Goal: Task Accomplishment & Management: Use online tool/utility

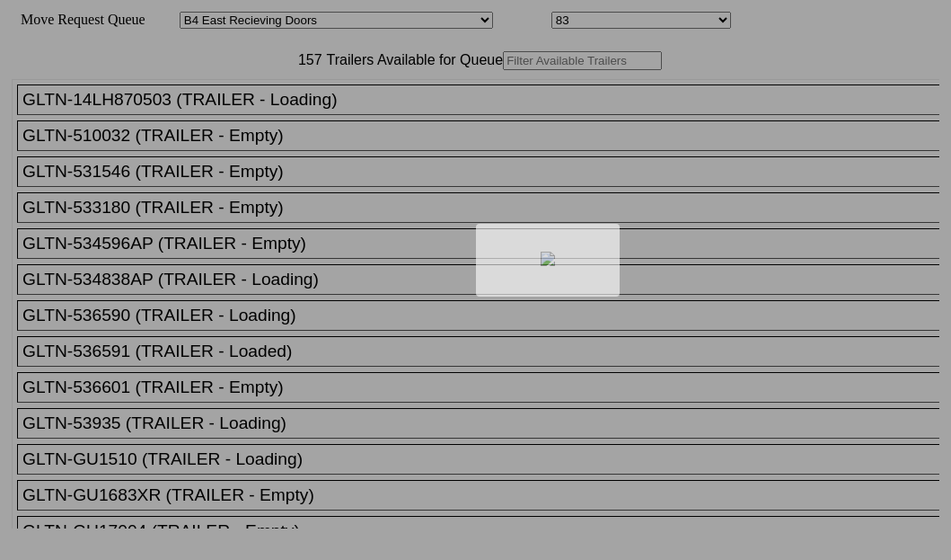
select select "527"
select select "8139"
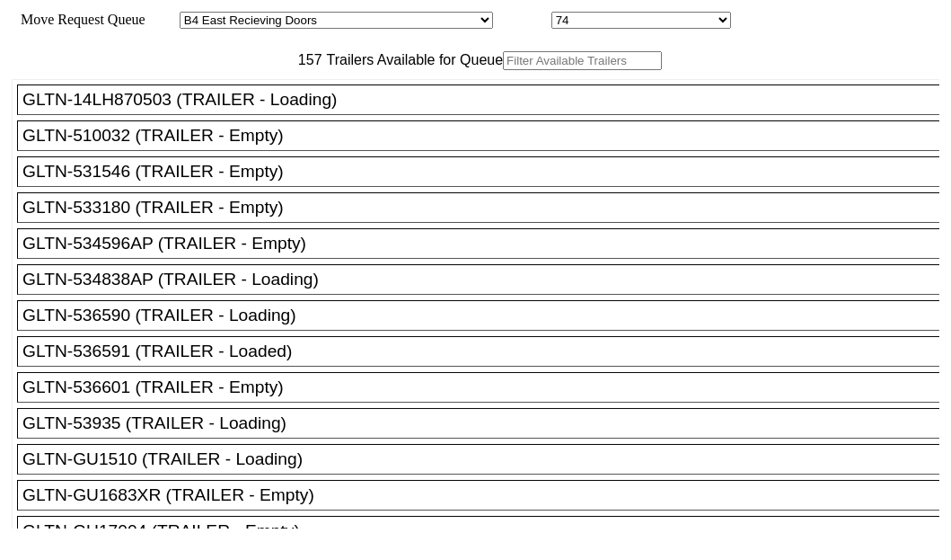
click at [503, 70] on input "text" at bounding box center [582, 60] width 159 height 19
paste input "HGIU526375"
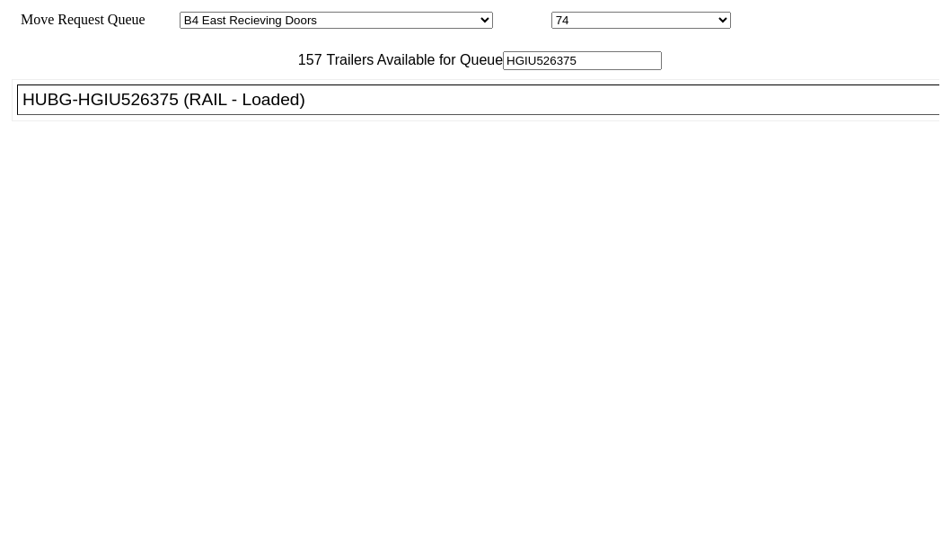
type input "HGIU526375"
click at [79, 110] on div "HUBG-HGIU526375 (RAIL - Loaded)" at bounding box center [486, 100] width 928 height 20
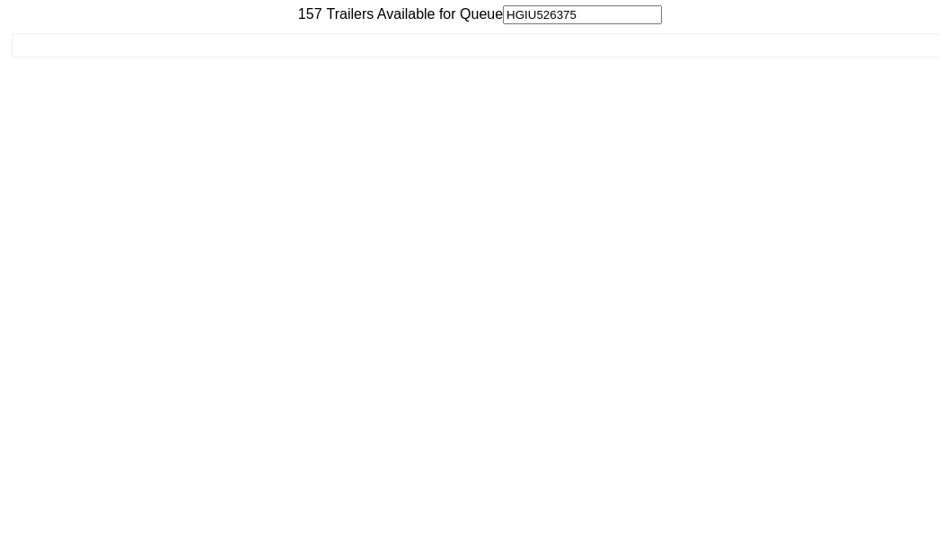
scroll to position [72, 0]
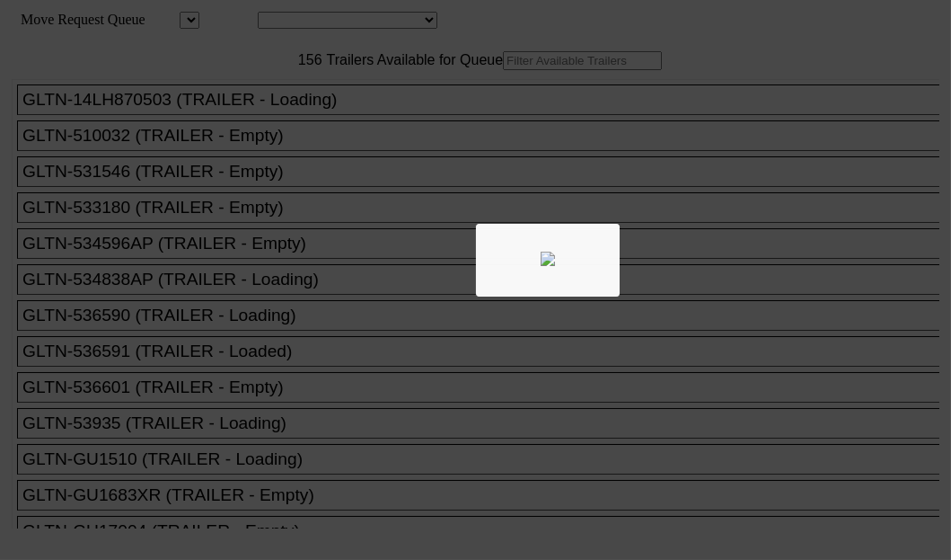
click at [246, 129] on div at bounding box center [475, 280] width 951 height 560
click at [246, 121] on div at bounding box center [475, 280] width 951 height 560
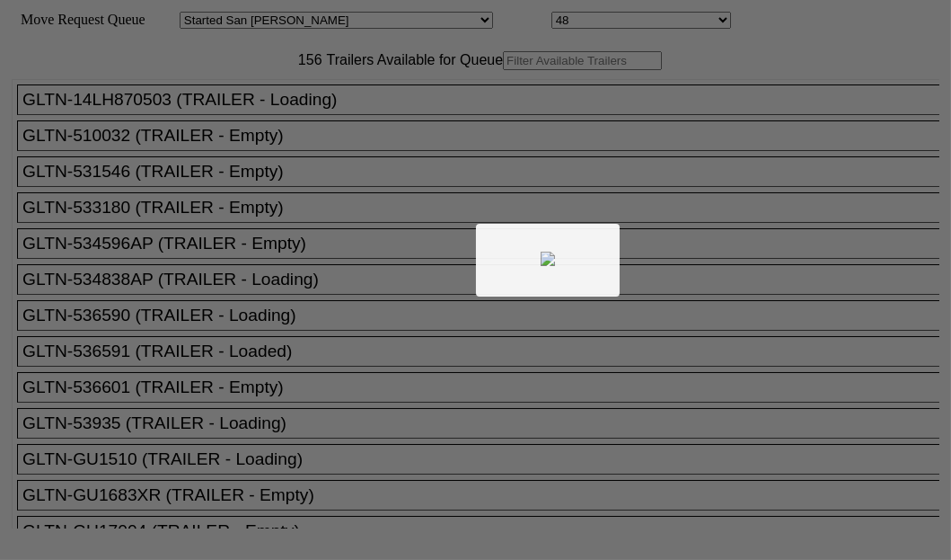
click at [247, 121] on div at bounding box center [475, 280] width 951 height 560
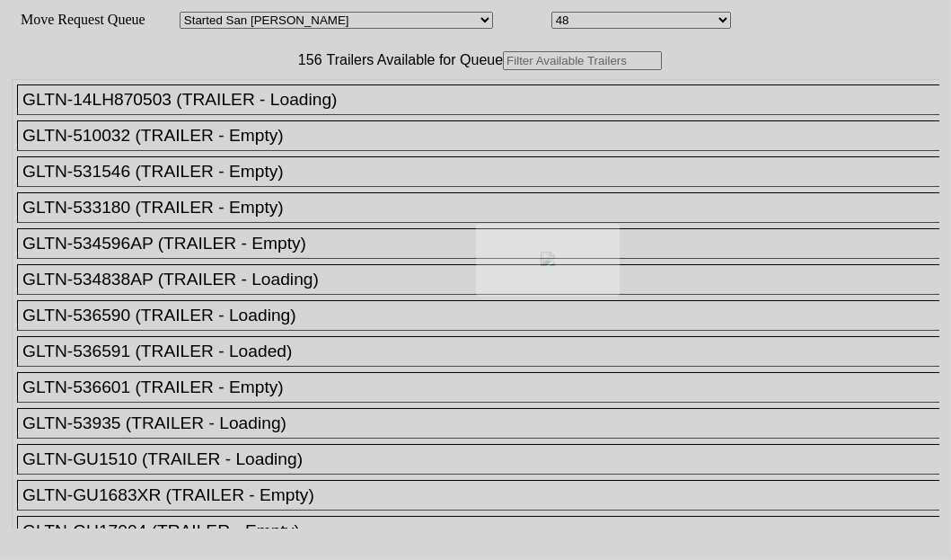
click at [247, 121] on body "Move Request Queue Area Started [GEOGRAPHIC_DATA][PERSON_NAME][PERSON_NAME] [GE…" at bounding box center [475, 303] width 937 height 592
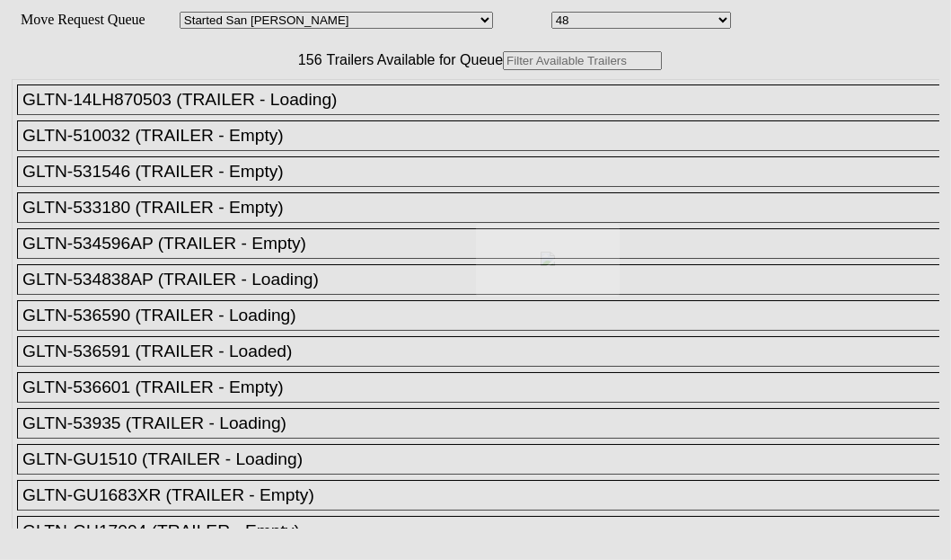
click at [261, 113] on div at bounding box center [475, 280] width 951 height 560
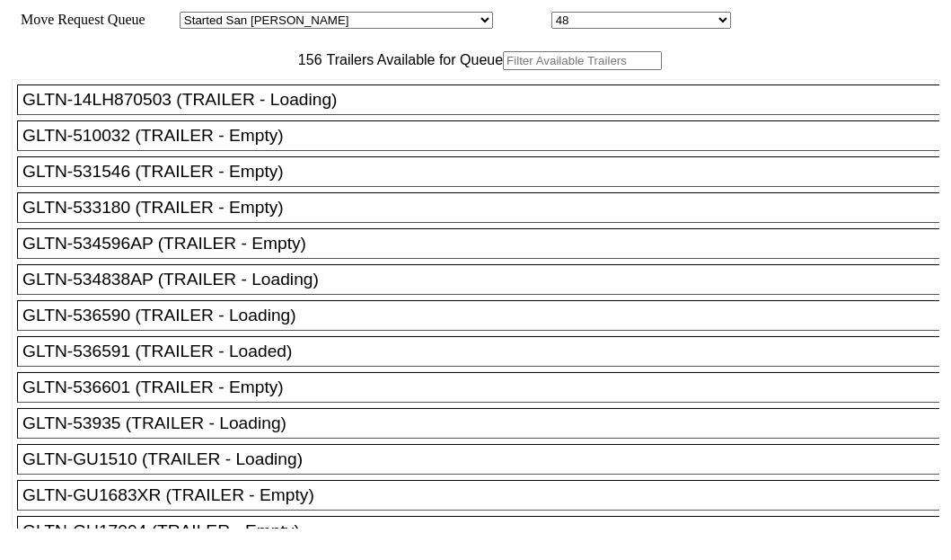
click at [503, 70] on input "text" at bounding box center [582, 60] width 159 height 19
paste input "151099"
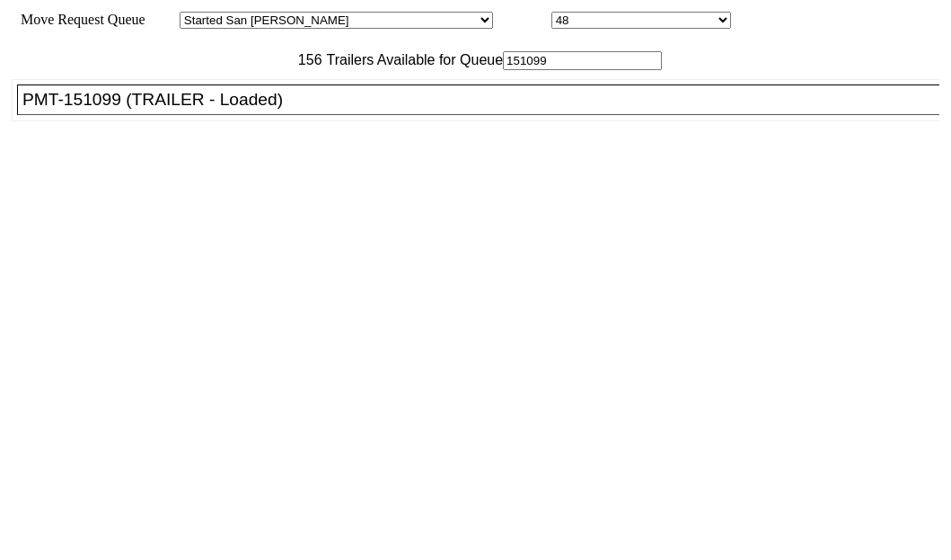
type input "151099"
click at [134, 110] on div "PMT-151099 (TRAILER - Loaded)" at bounding box center [486, 100] width 928 height 20
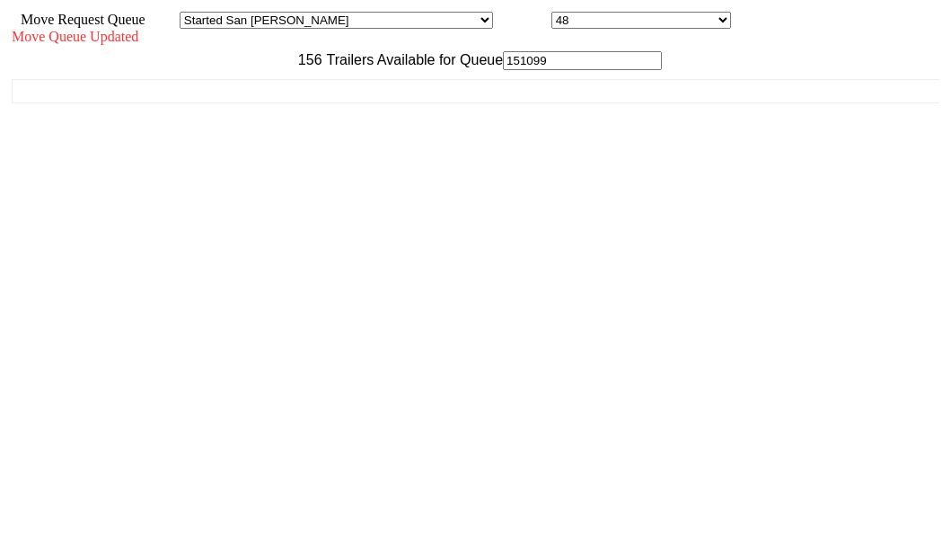
scroll to position [72, 0]
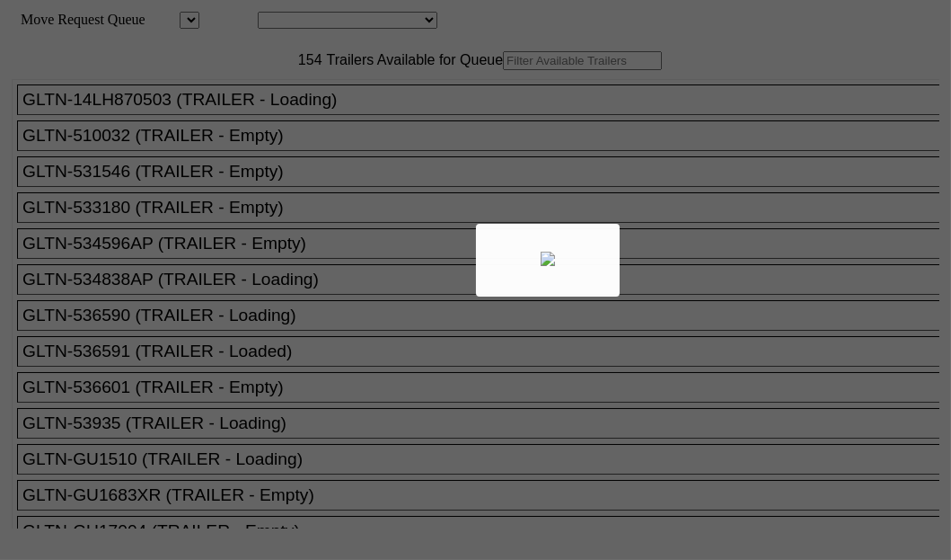
click at [246, 117] on div at bounding box center [475, 280] width 951 height 560
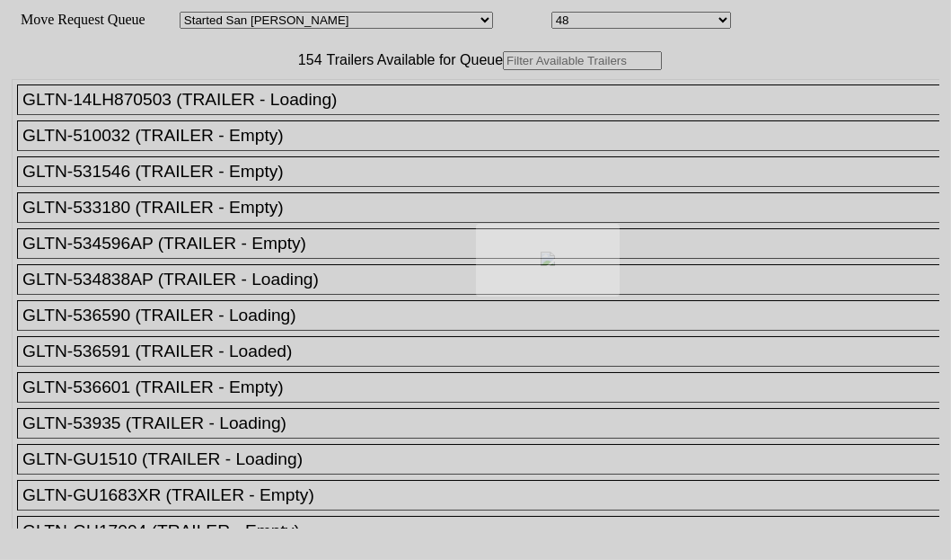
click at [259, 119] on div at bounding box center [475, 280] width 951 height 560
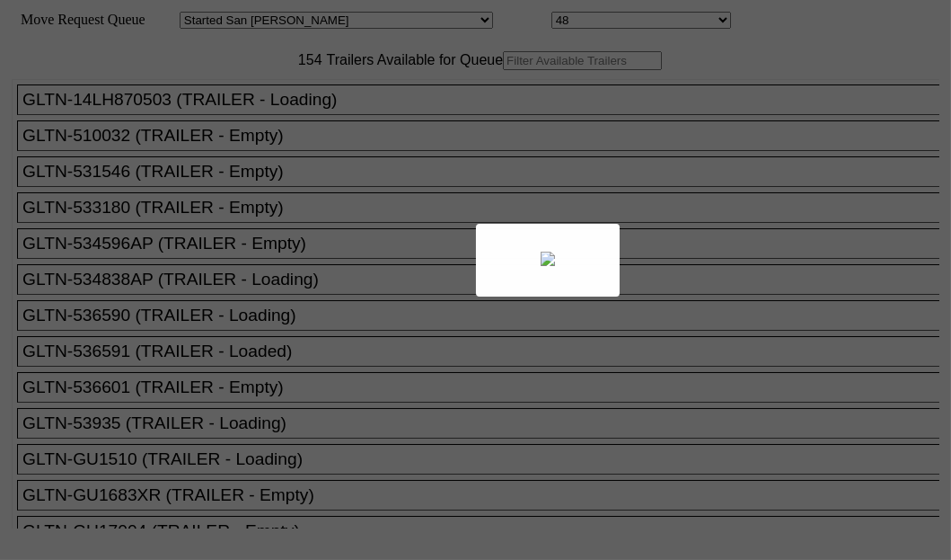
click at [259, 119] on div at bounding box center [475, 280] width 951 height 560
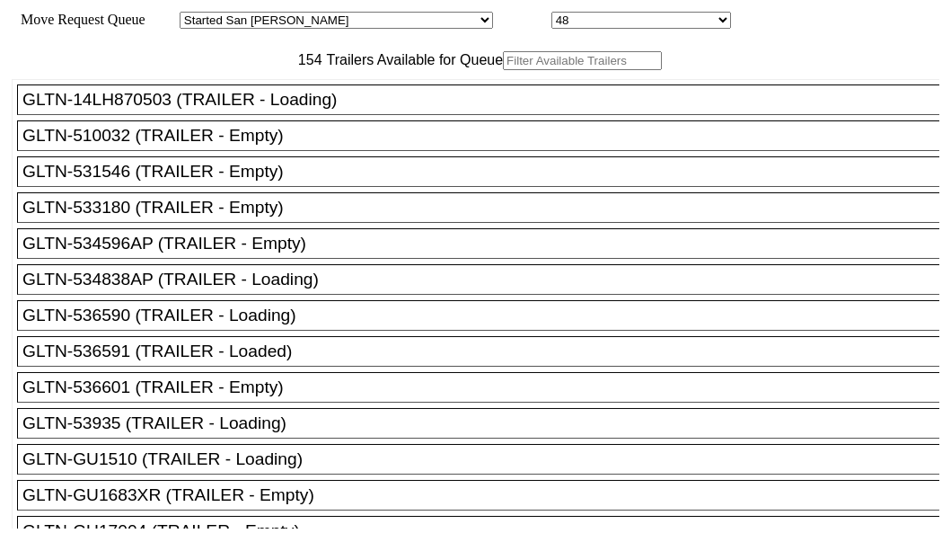
click at [503, 70] on input "text" at bounding box center [582, 60] width 159 height 19
paste input "XPOU430991"
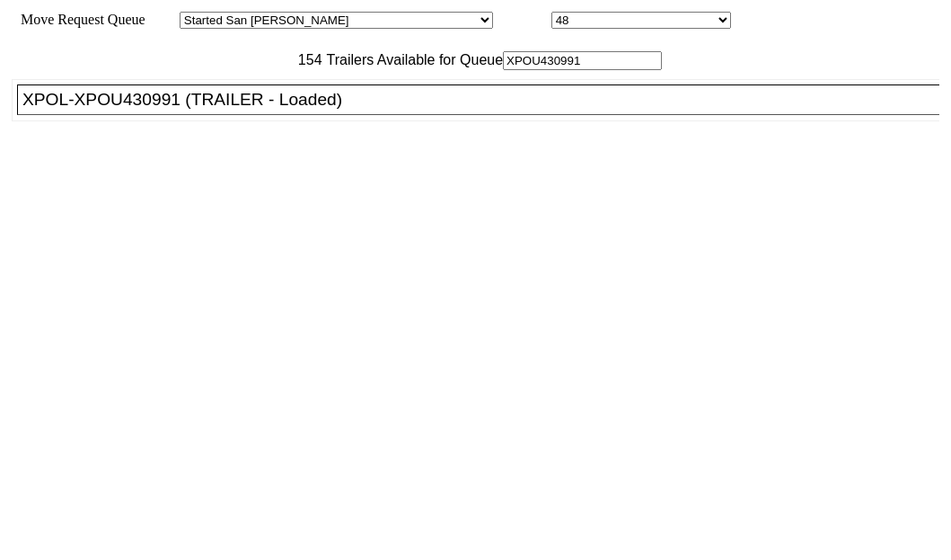
type input "XPOU430991"
click at [75, 110] on div "XPOL-XPOU430991 (TRAILER - Loaded)" at bounding box center [486, 100] width 928 height 20
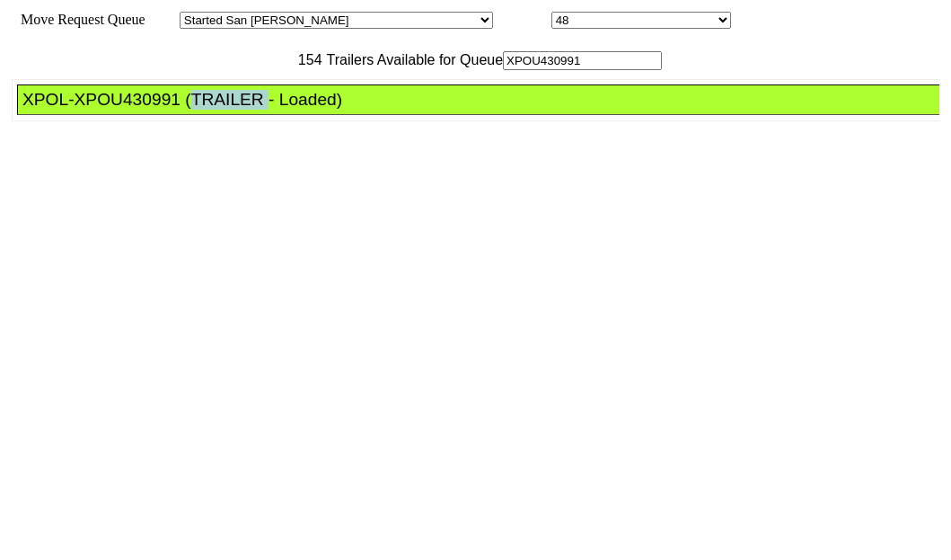
click at [75, 110] on div "XPOL-XPOU430991 (TRAILER - Loaded)" at bounding box center [486, 100] width 928 height 20
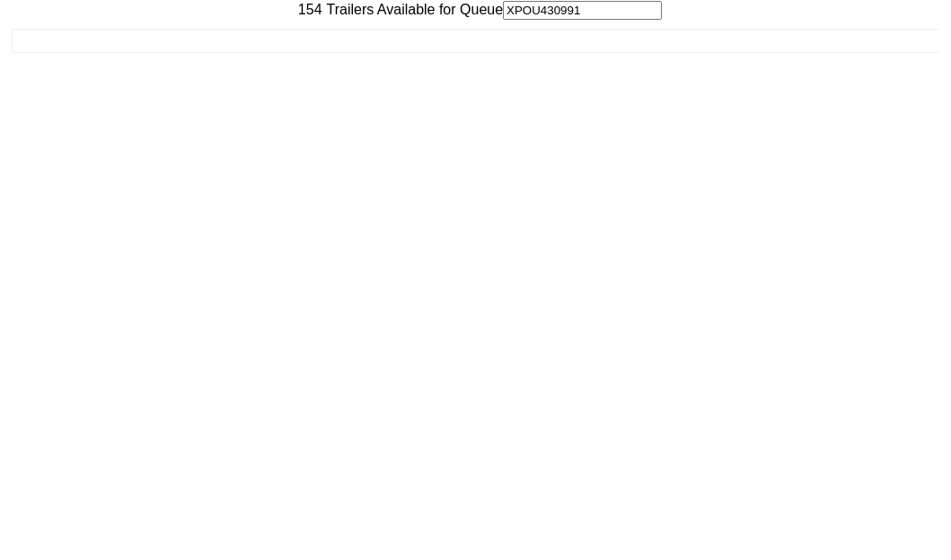
scroll to position [72, 0]
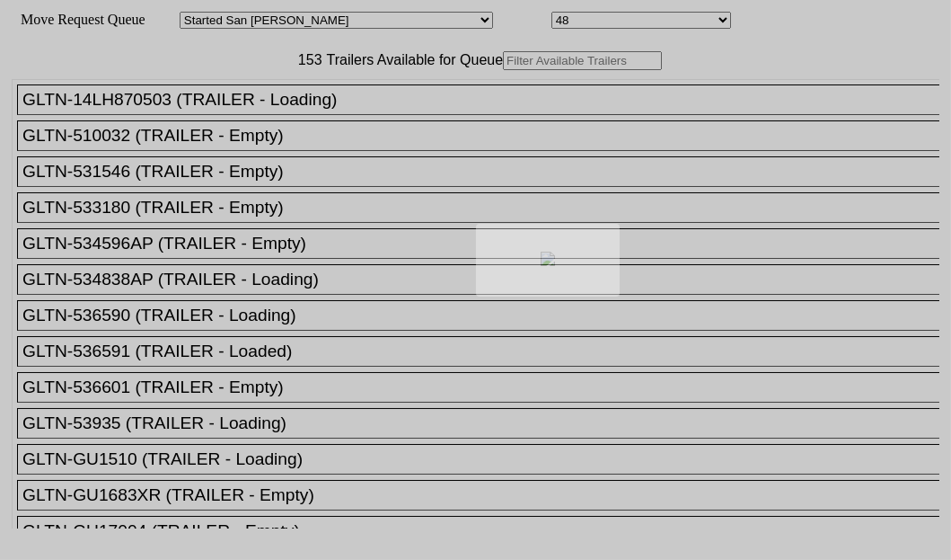
click at [261, 117] on div at bounding box center [475, 280] width 951 height 560
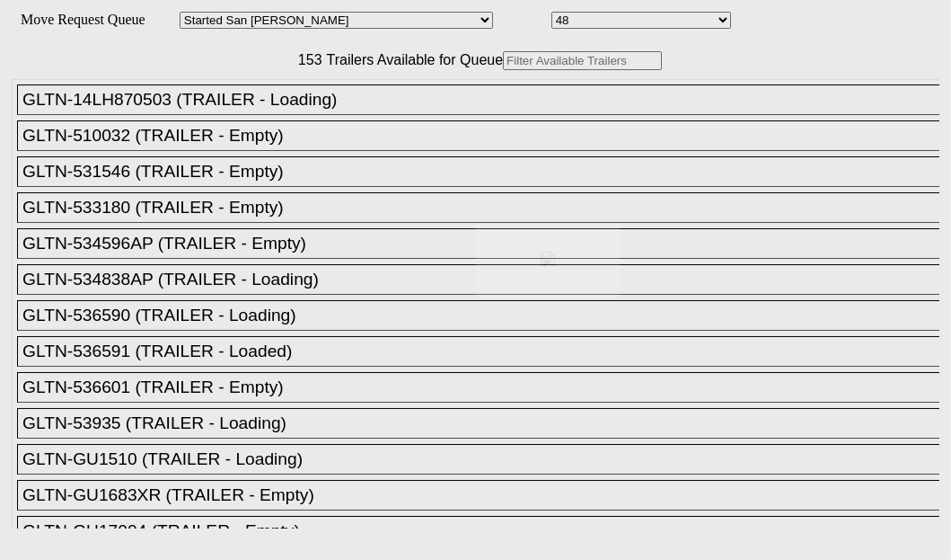
click at [276, 117] on div at bounding box center [475, 280] width 951 height 560
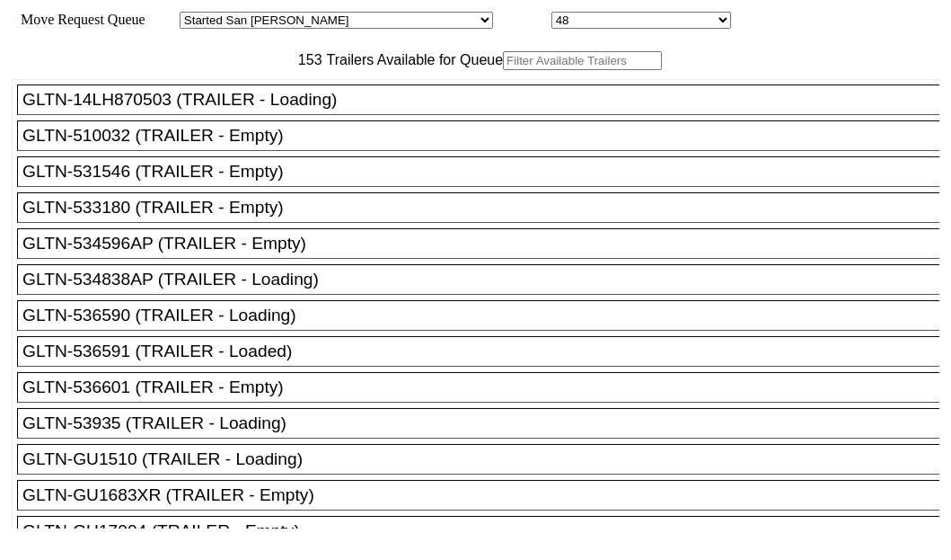
drag, startPoint x: 263, startPoint y: 116, endPoint x: 276, endPoint y: 117, distance: 12.6
click at [503, 70] on input "text" at bounding box center [582, 60] width 159 height 19
paste input "XPOU412234"
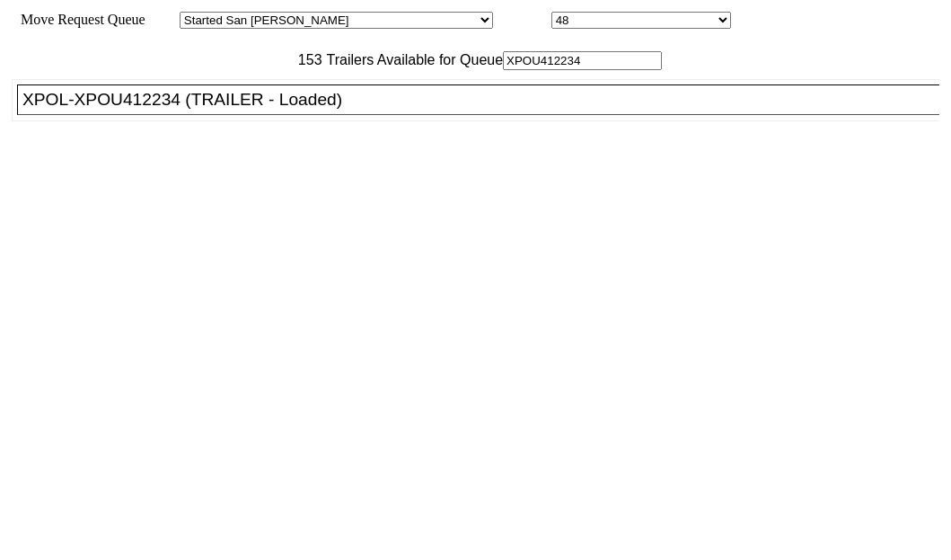
type input "XPOU412234"
click at [163, 110] on div "XPOL-XPOU412234 (TRAILER - Loaded)" at bounding box center [486, 100] width 928 height 20
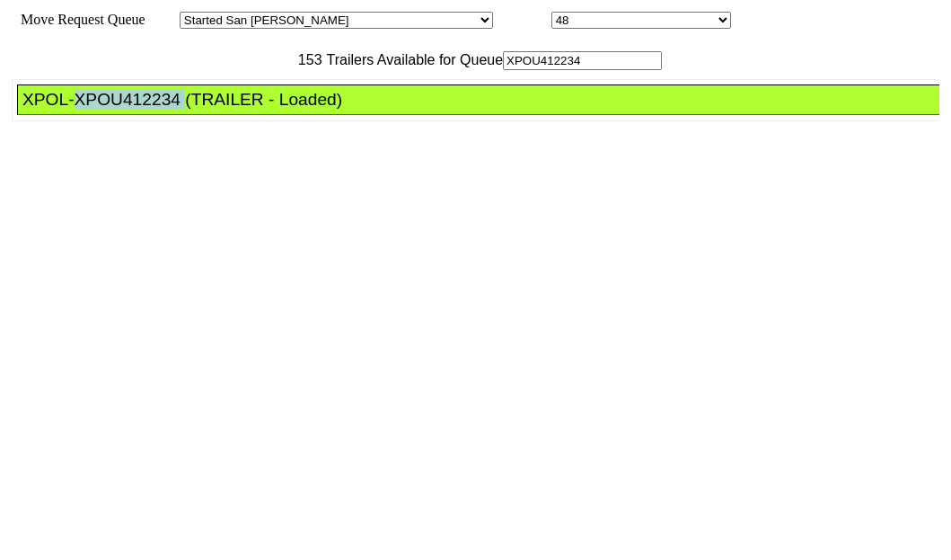
click at [163, 110] on div "XPOL-XPOU412234 (TRAILER - Loaded)" at bounding box center [486, 100] width 928 height 20
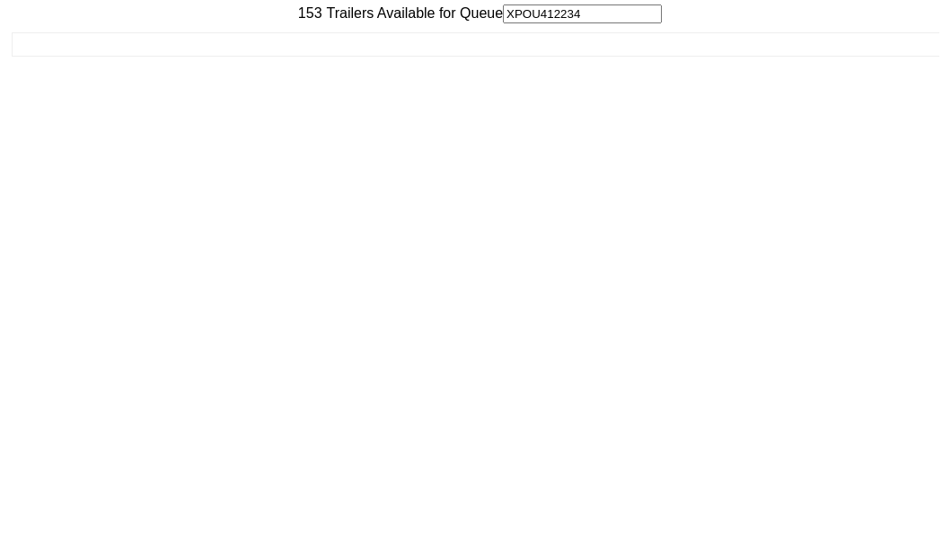
scroll to position [72, 0]
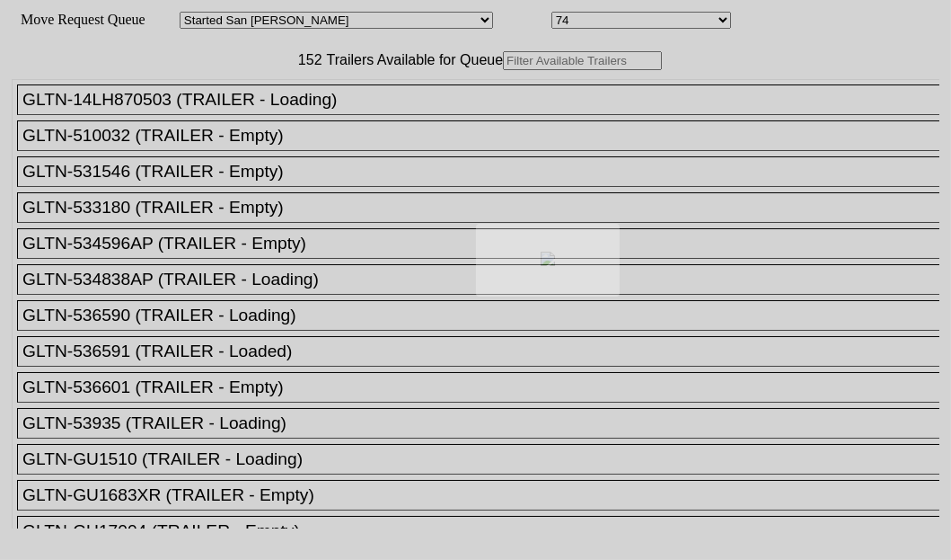
click at [303, 118] on div at bounding box center [475, 280] width 951 height 560
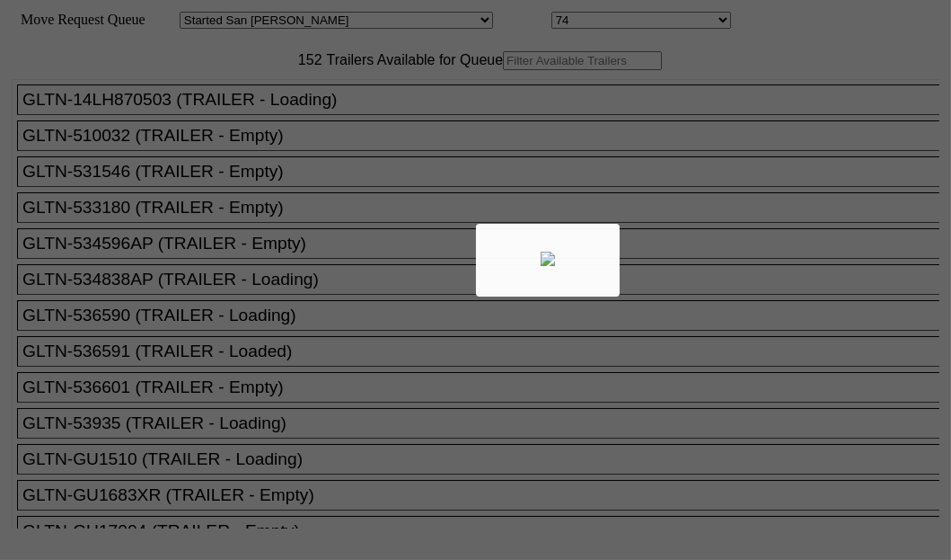
click at [303, 117] on div at bounding box center [475, 280] width 951 height 560
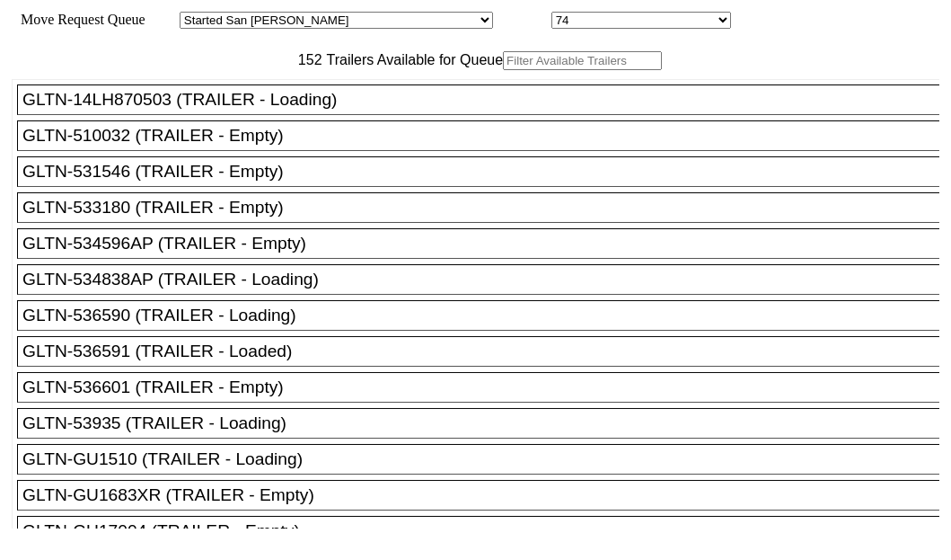
click at [503, 70] on input "text" at bounding box center [582, 60] width 159 height 19
paste input "XPOU414071"
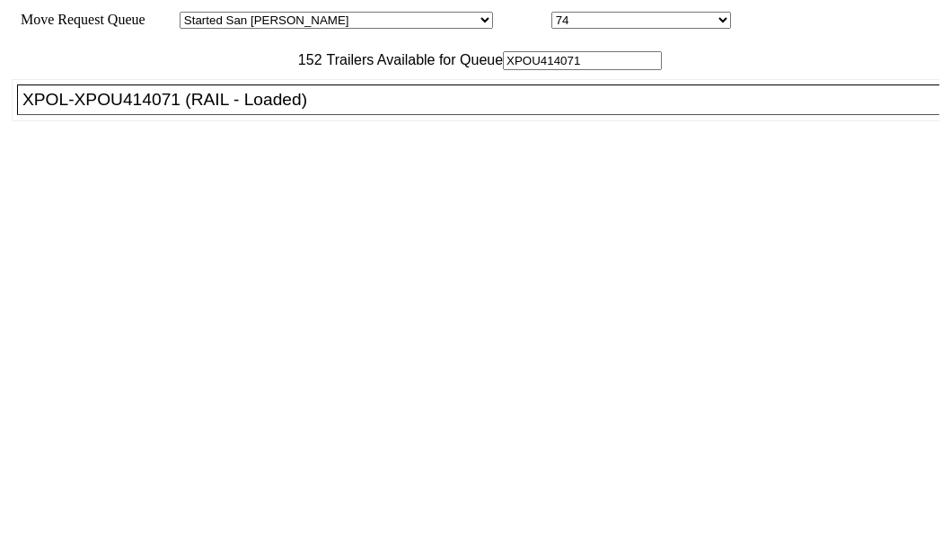
type input "XPOU414071"
click at [127, 110] on div "XPOL-XPOU414071 (RAIL - Loaded)" at bounding box center [486, 100] width 928 height 20
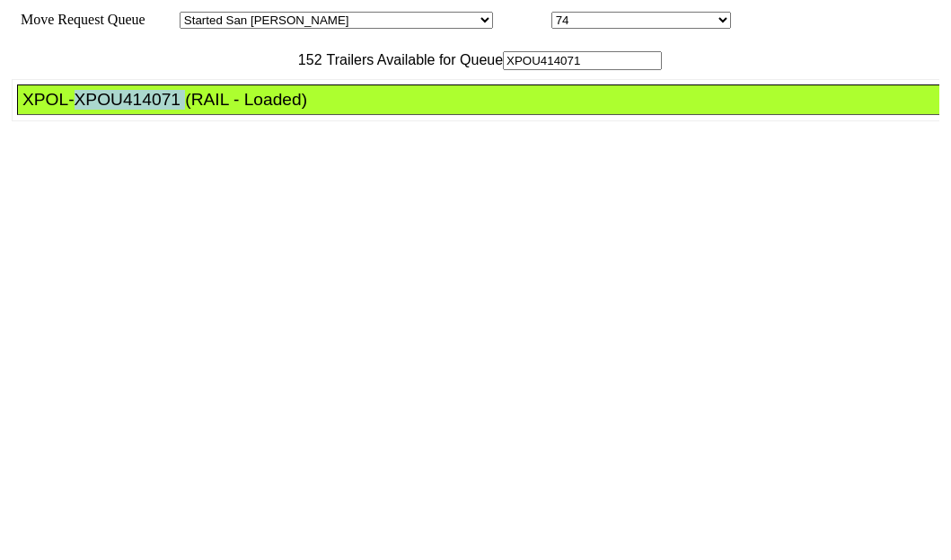
drag, startPoint x: 127, startPoint y: 162, endPoint x: 256, endPoint y: 200, distance: 135.0
click at [127, 110] on div "XPOL-XPOU414071 (RAIL - Loaded)" at bounding box center [486, 100] width 928 height 20
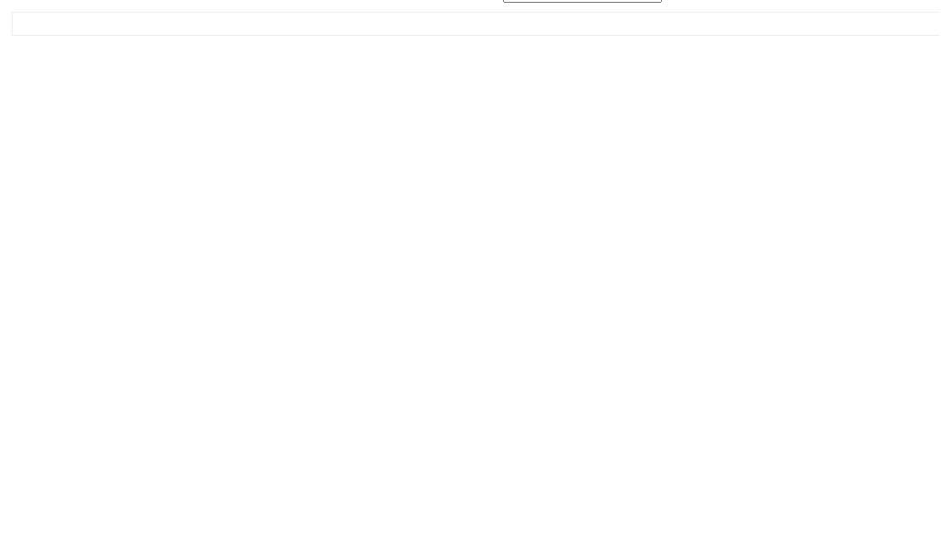
scroll to position [72, 0]
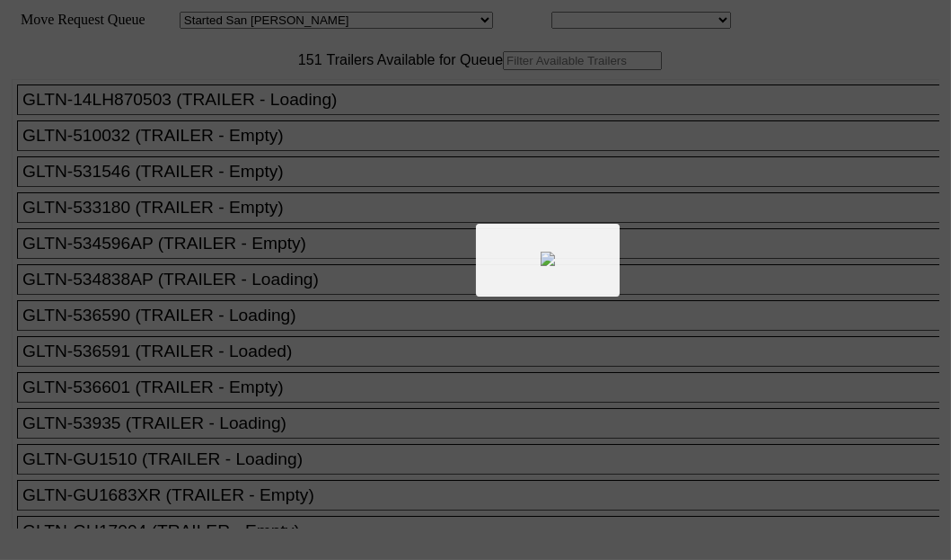
click at [300, 113] on div at bounding box center [475, 280] width 951 height 560
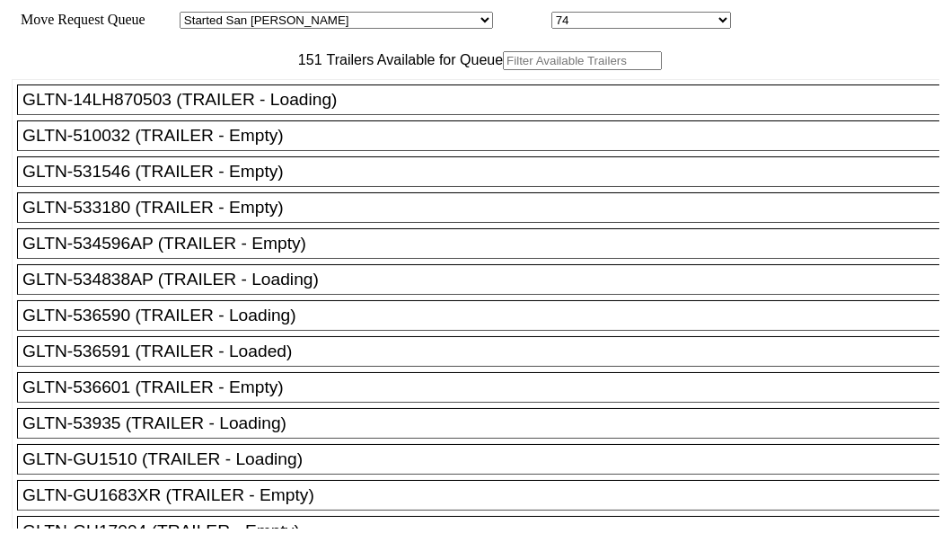
click at [503, 70] on input "text" at bounding box center [582, 60] width 159 height 19
paste input "TA150940"
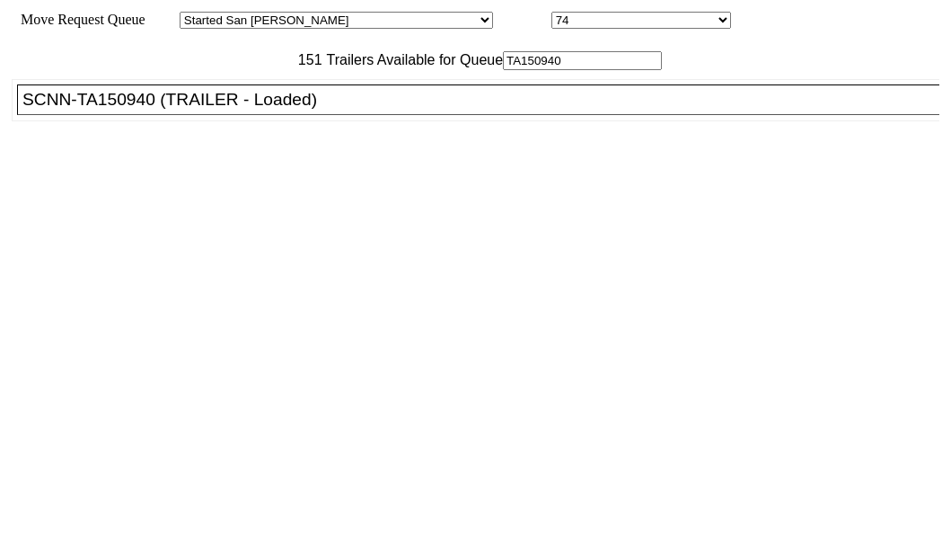
type input "TA150940"
click at [158, 110] on div "SCNN-TA150940 (TRAILER - Loaded)" at bounding box center [486, 100] width 928 height 20
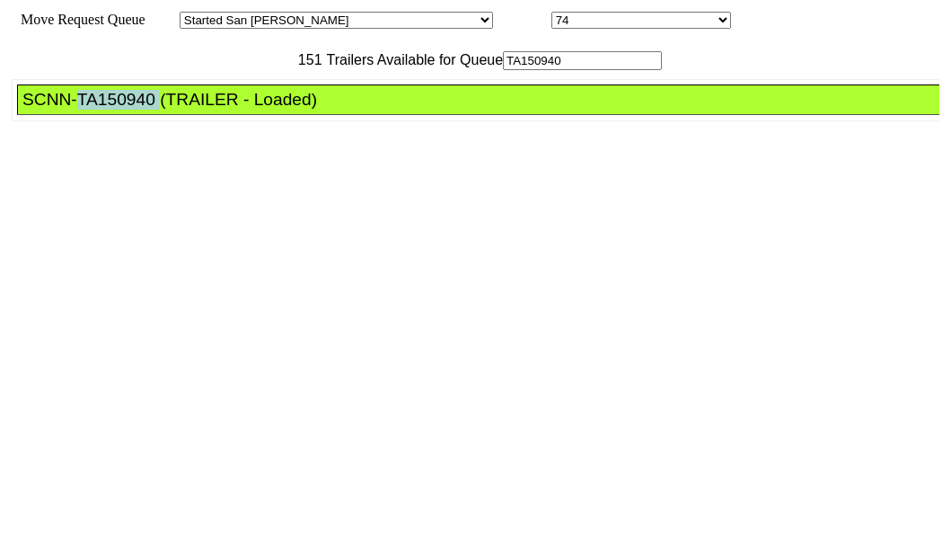
click at [158, 110] on div "SCNN-TA150940 (TRAILER - Loaded)" at bounding box center [486, 100] width 928 height 20
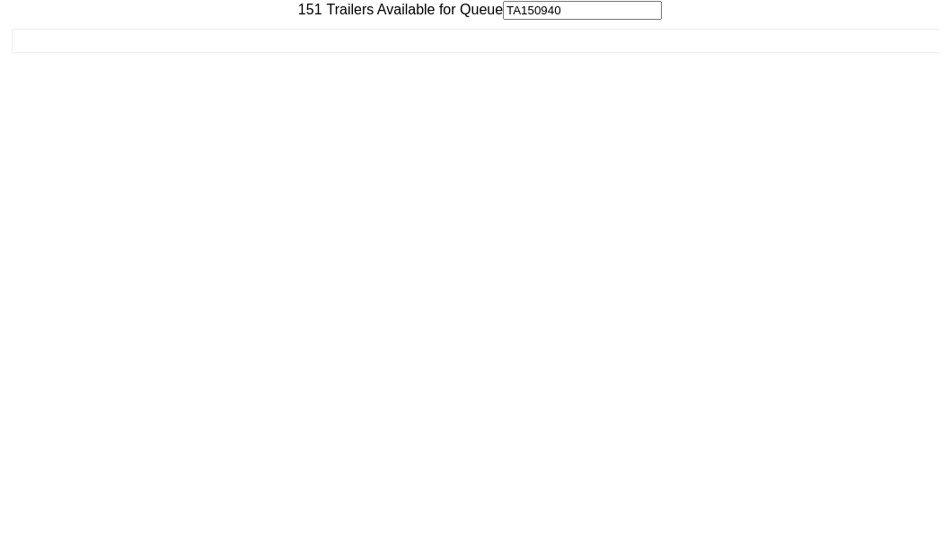
scroll to position [72, 0]
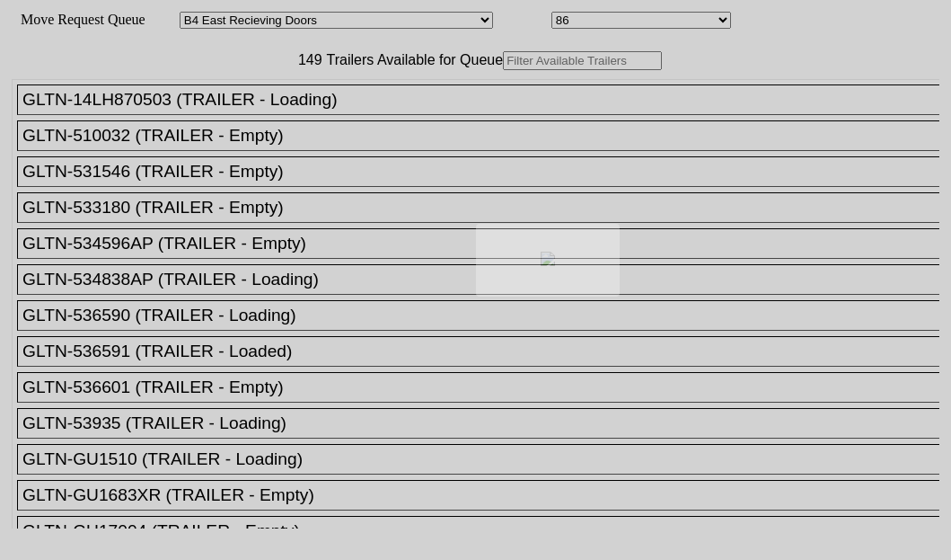
select select "527"
select select "8142"
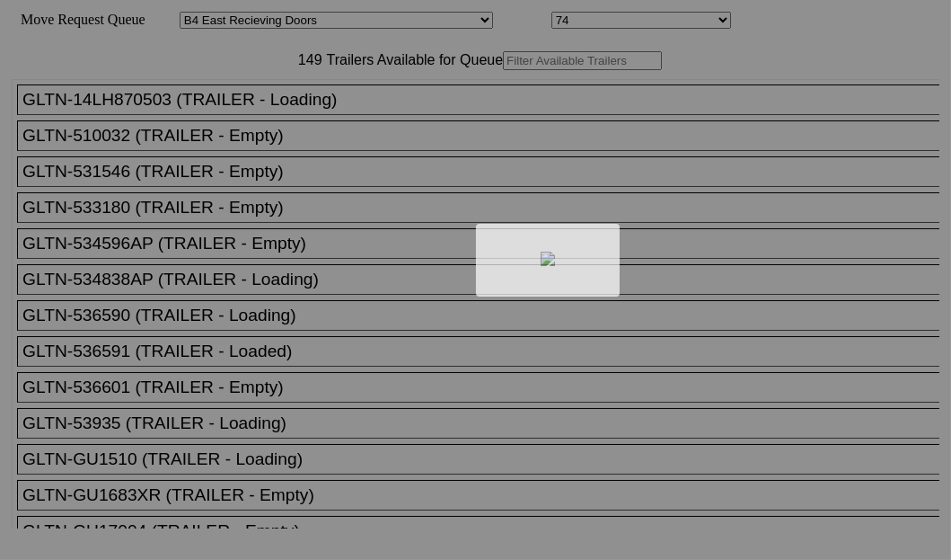
click at [286, 119] on div at bounding box center [475, 280] width 951 height 560
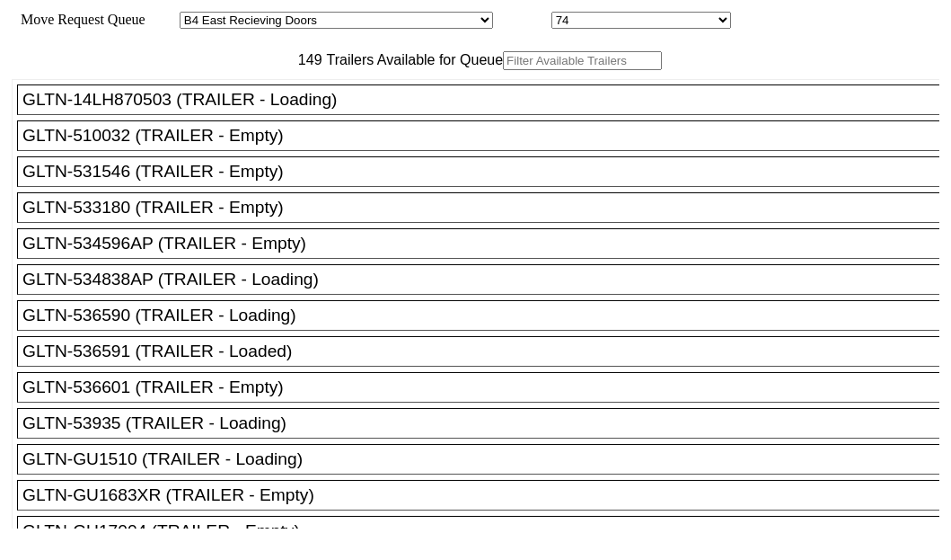
click at [503, 70] on input "text" at bounding box center [582, 60] width 159 height 19
paste input "210741"
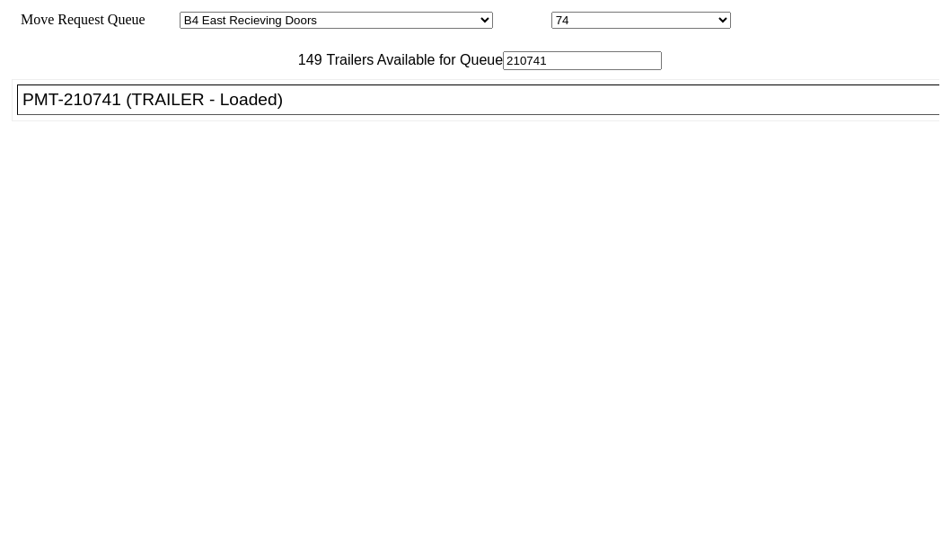
type input "210741"
click at [153, 110] on div "PMT-210741 (TRAILER - Loaded)" at bounding box center [486, 100] width 928 height 20
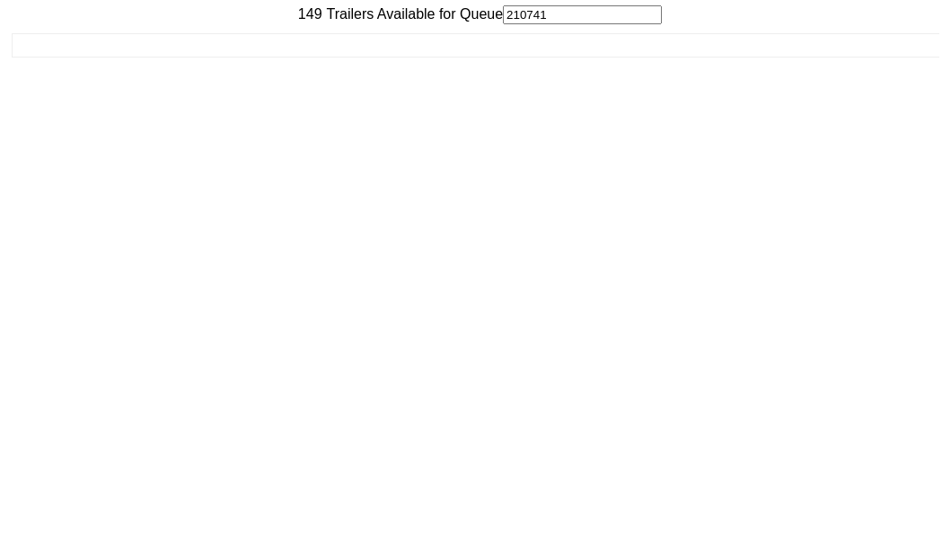
scroll to position [72, 0]
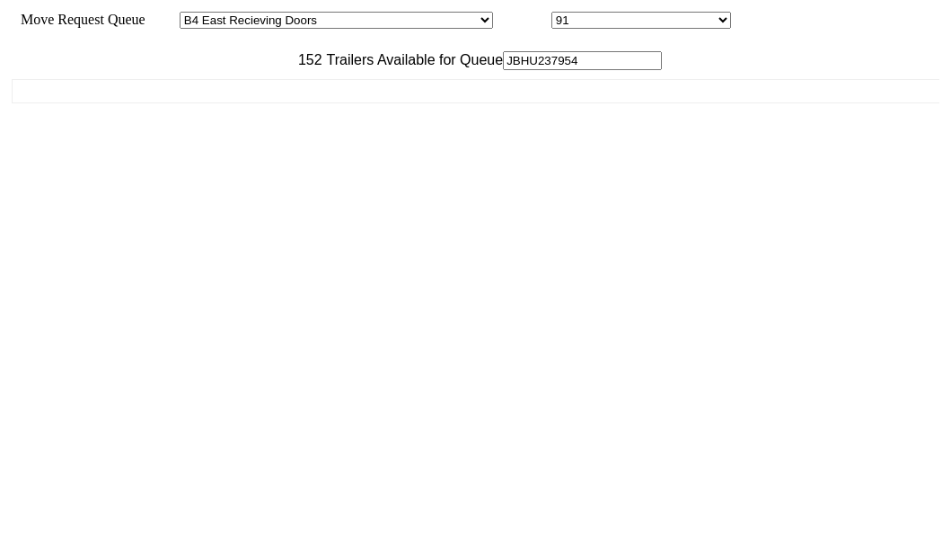
select select "527"
select select "8147"
